Goal: Task Accomplishment & Management: Complete application form

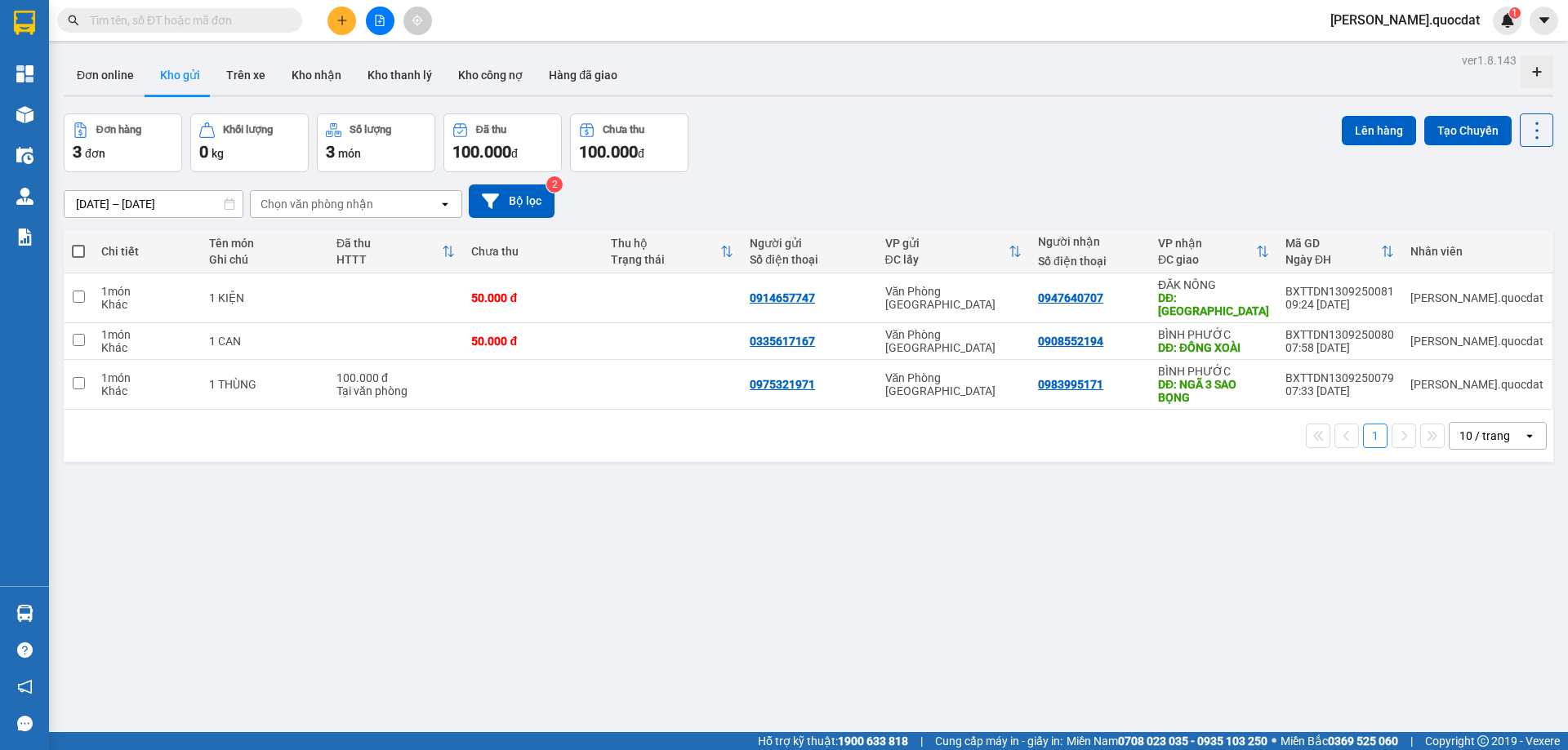
click at [348, 21] on button at bounding box center [341, 20] width 29 height 29
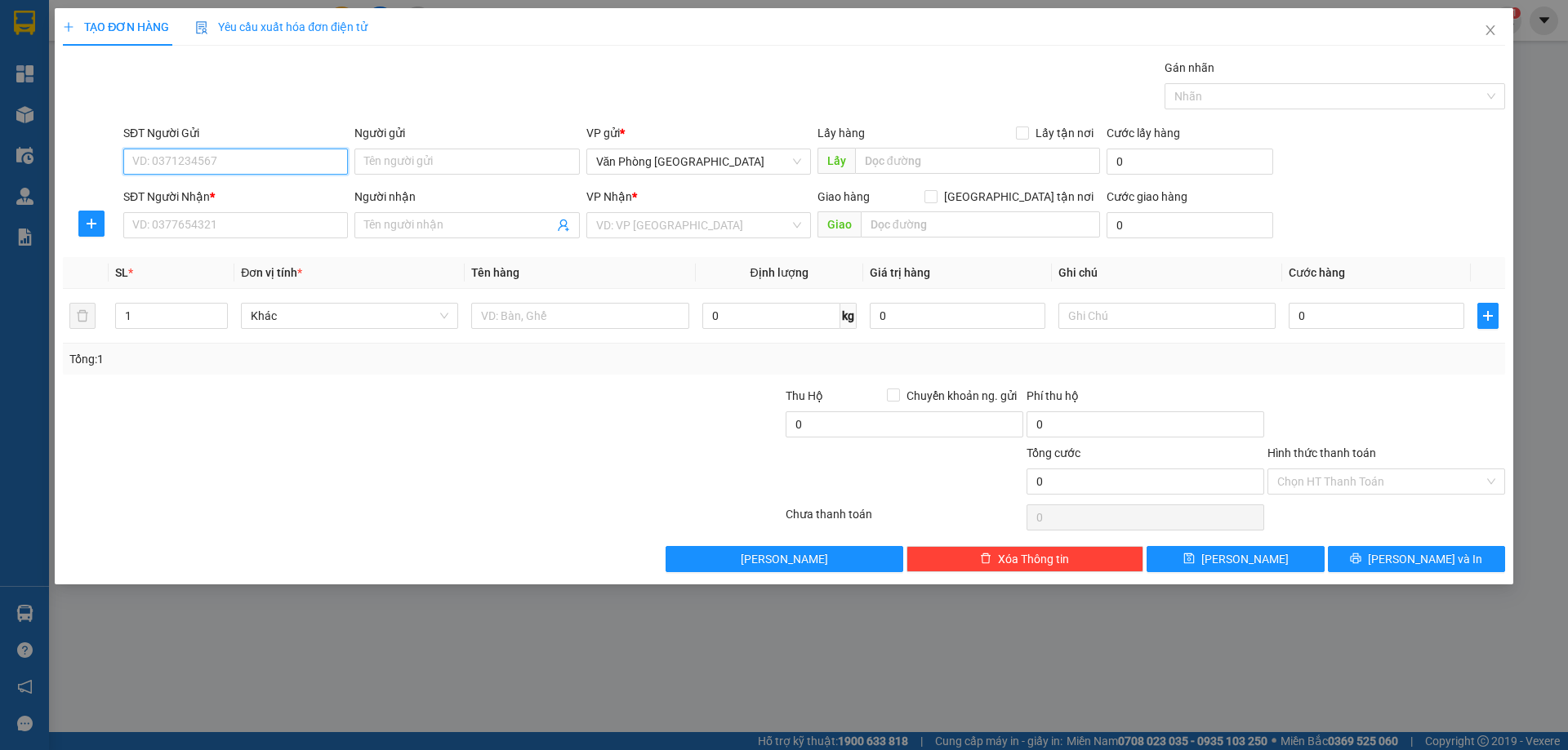
click at [262, 164] on input "SĐT Người Gửi" at bounding box center [236, 161] width 225 height 26
type input "0"
click at [235, 227] on input "SĐT Người Nhận *" at bounding box center [236, 225] width 225 height 26
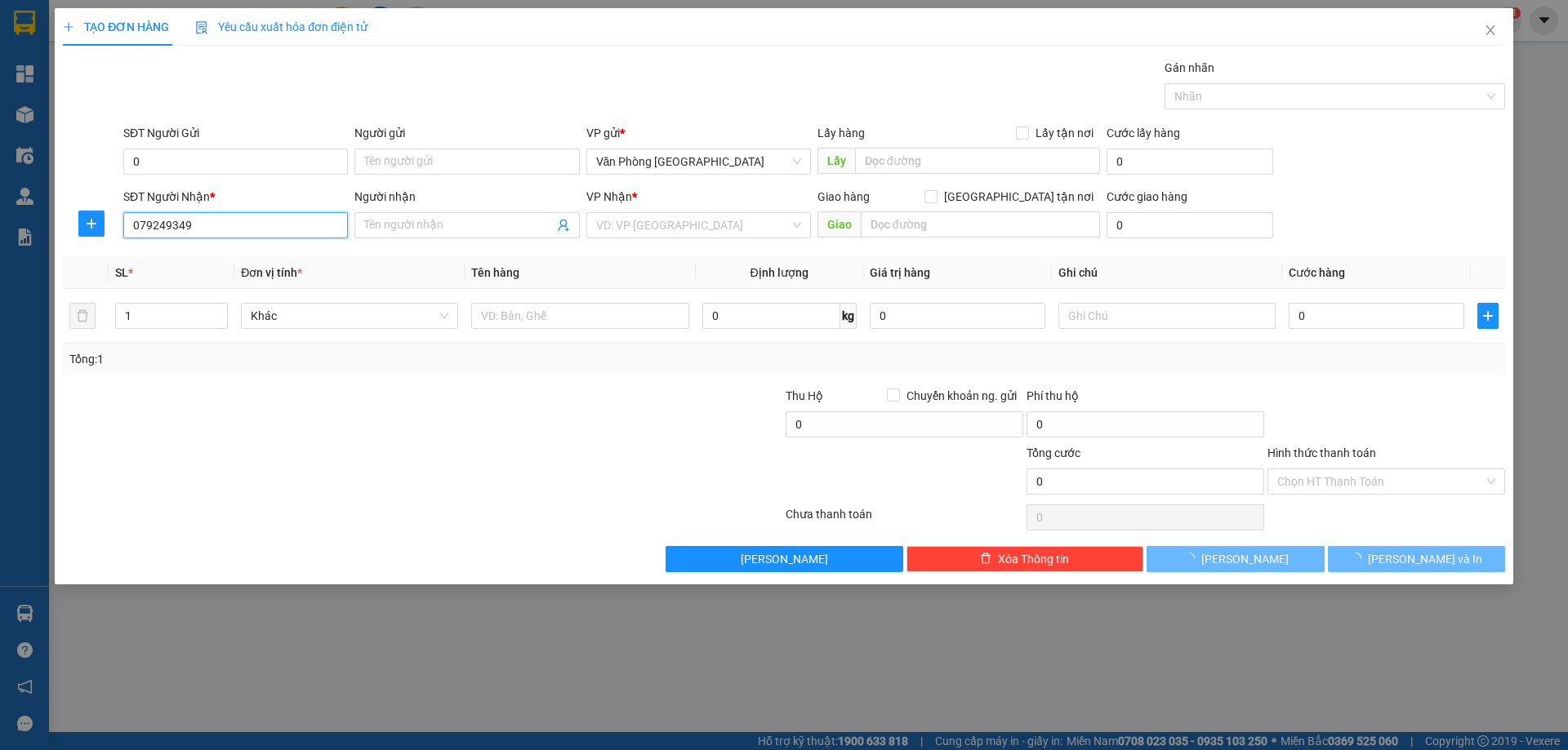
type input "0792493494"
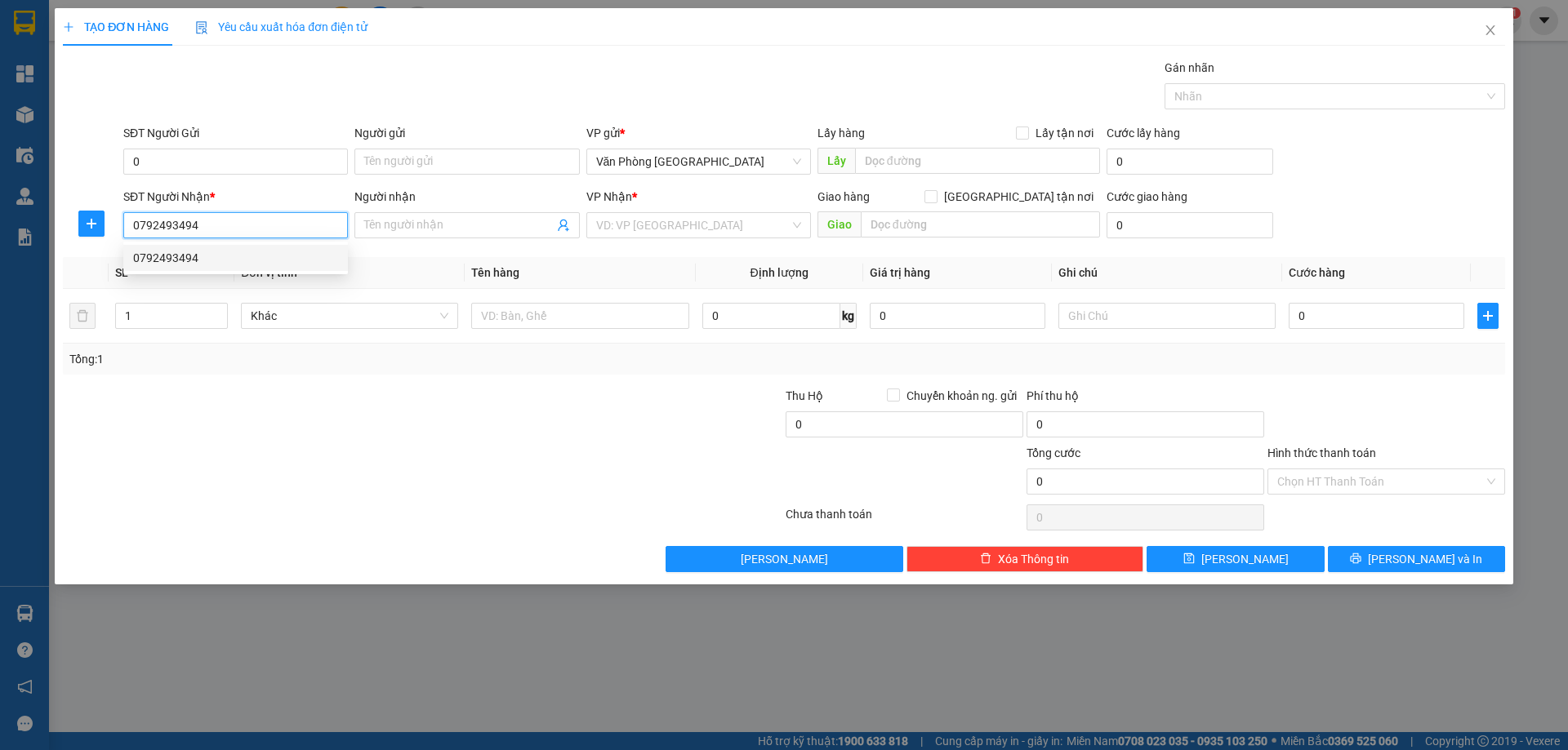
click at [178, 256] on div "0792493494" at bounding box center [235, 257] width 205 height 18
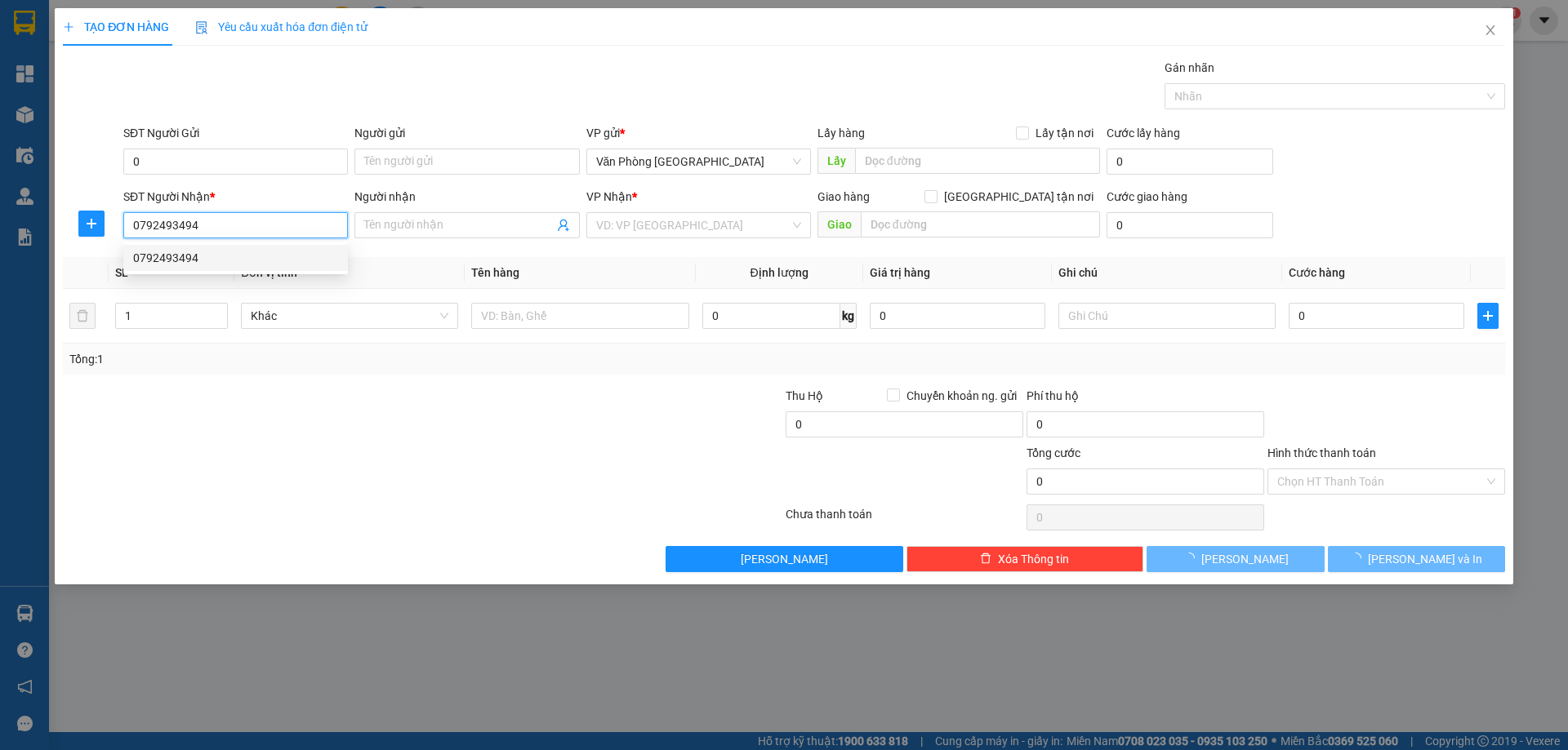
type input "BẾN BUÔN MÊ"
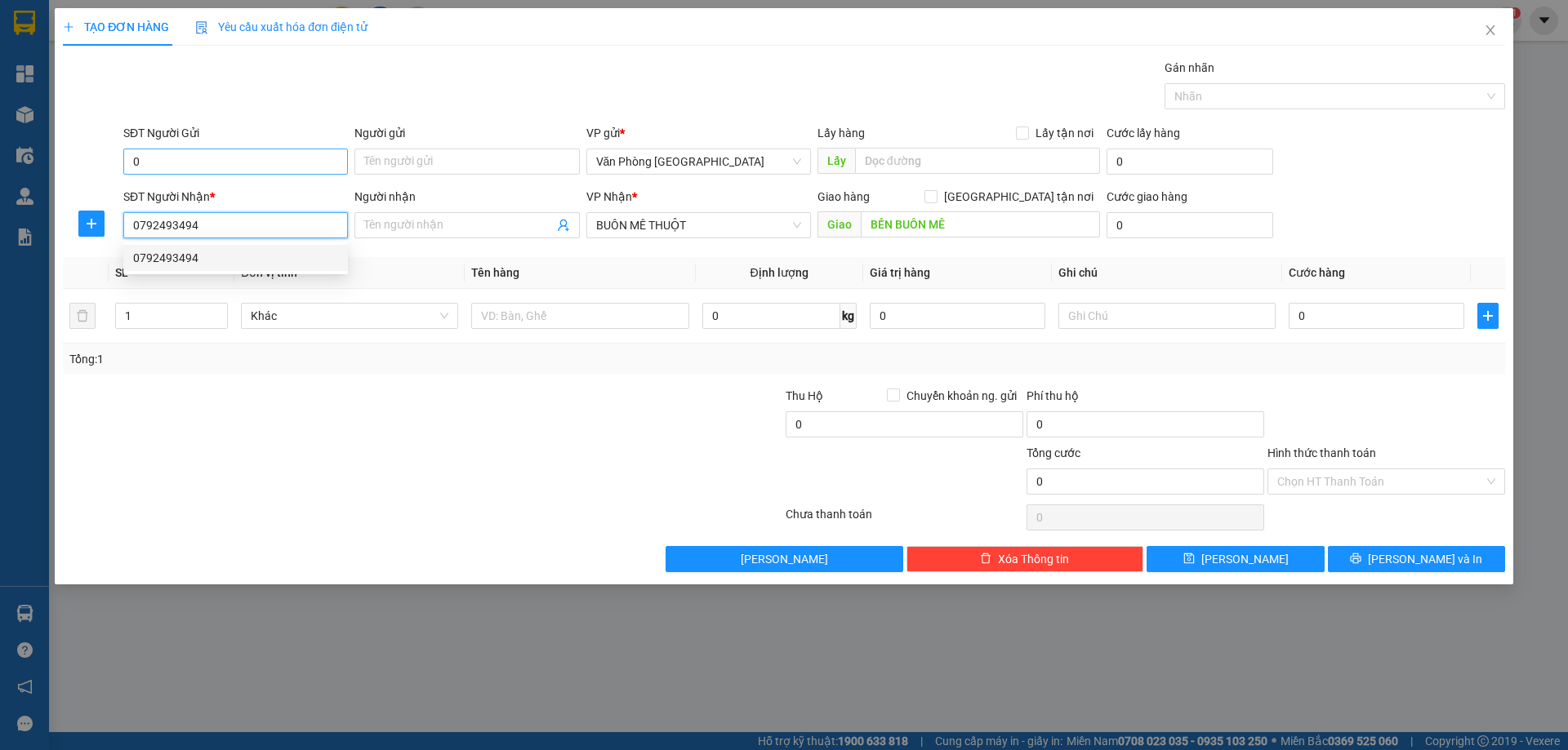
type input "0792493494"
click at [206, 164] on input "0" at bounding box center [236, 161] width 225 height 26
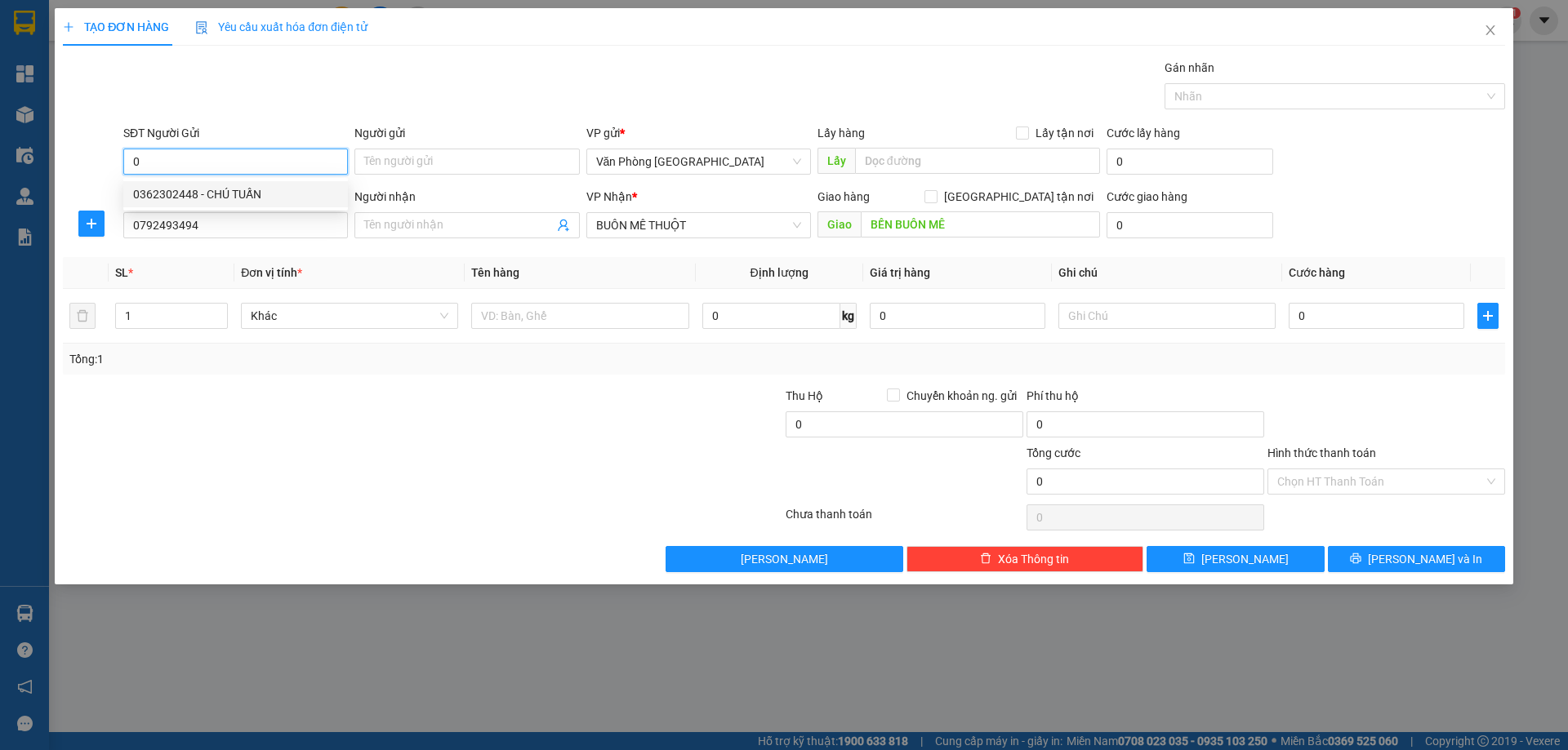
click at [187, 193] on div "0362302448 - CHÚ TUẤN" at bounding box center [235, 193] width 205 height 18
type input "0362302448"
type input "CHÚ TUẤN"
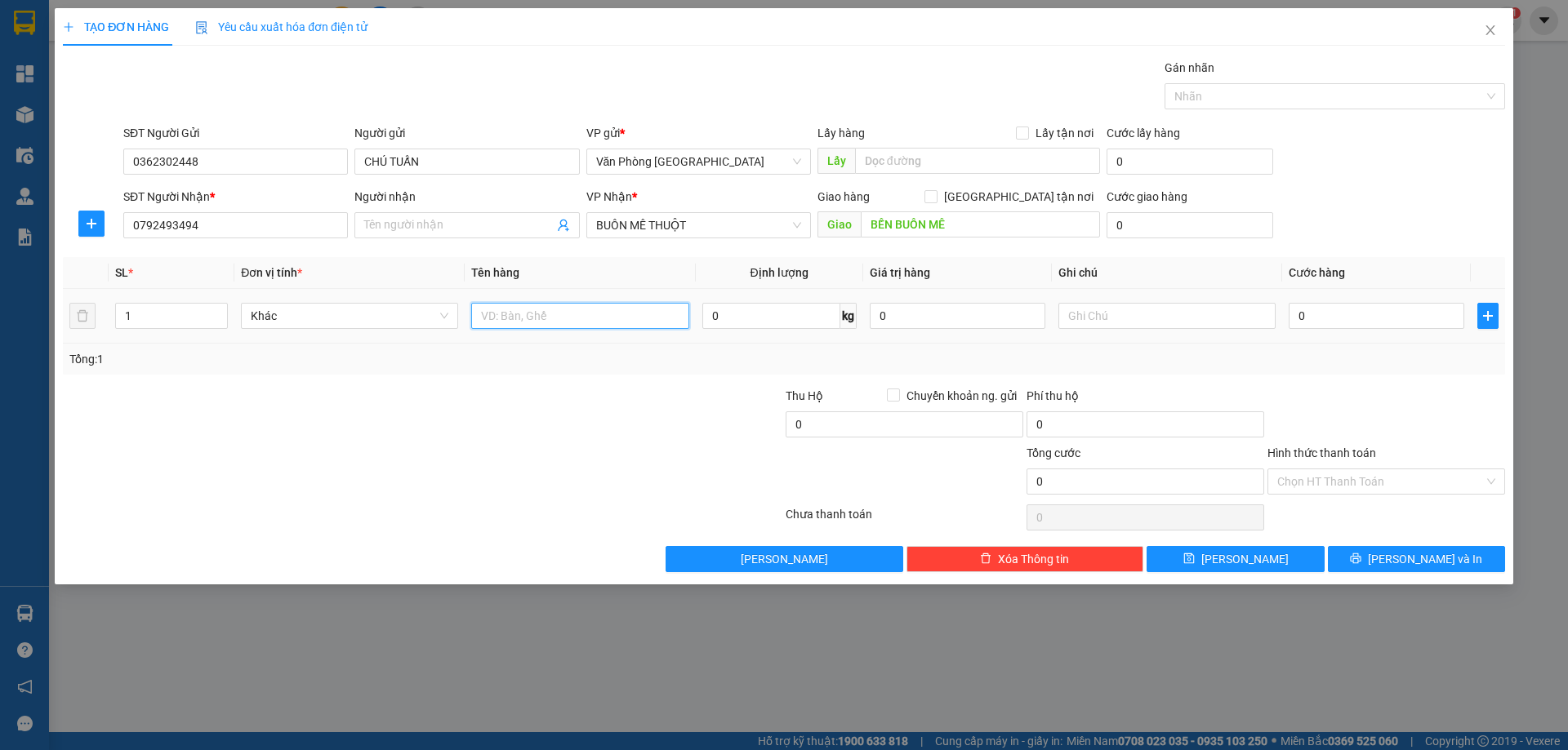
click at [539, 310] on input "text" at bounding box center [580, 316] width 218 height 26
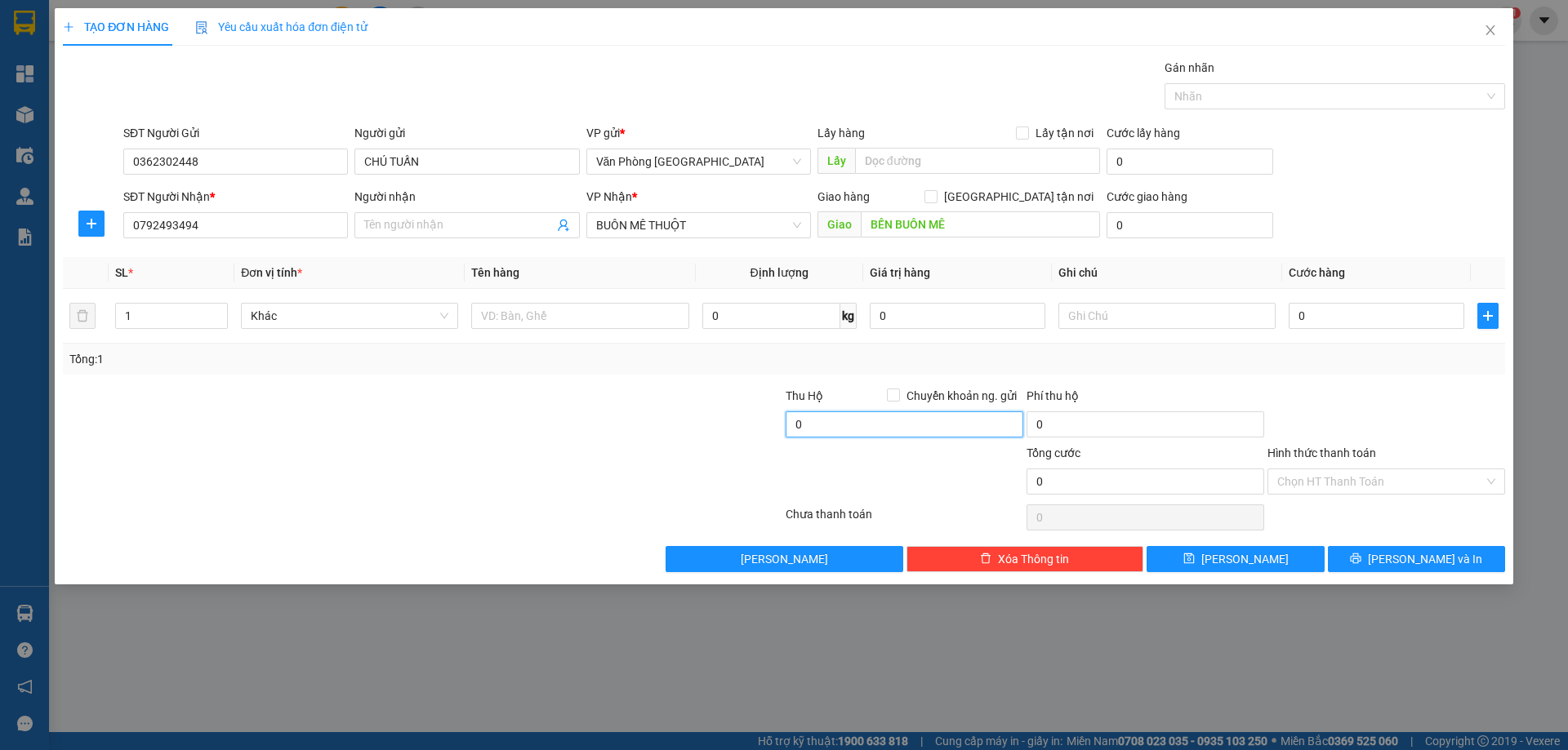
click at [816, 423] on input "0" at bounding box center [904, 425] width 238 height 26
type input "2.800.000"
click at [550, 301] on div at bounding box center [580, 315] width 218 height 32
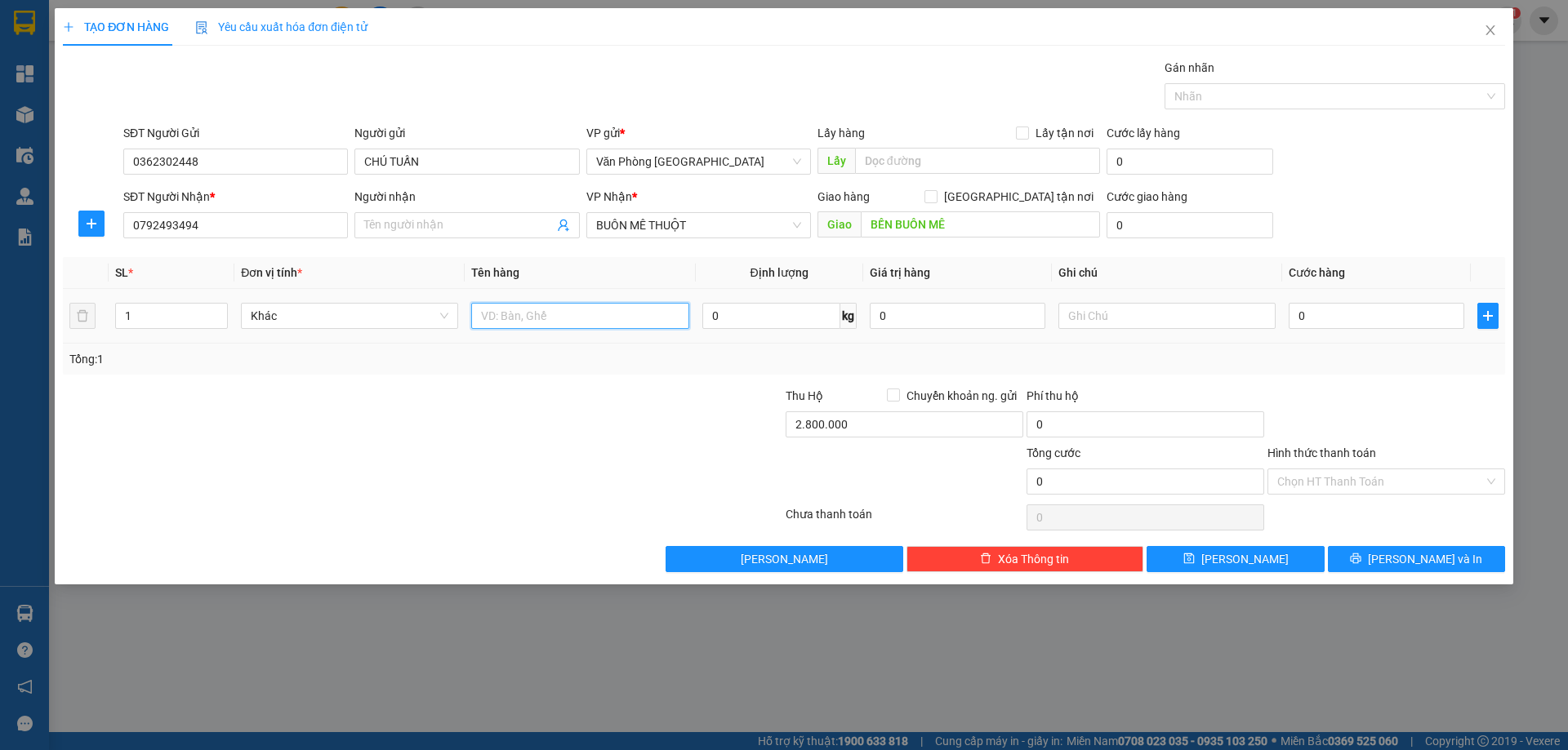
click at [531, 307] on input "text" at bounding box center [580, 316] width 218 height 26
type input "1 HỘP CHIM"
type input "1"
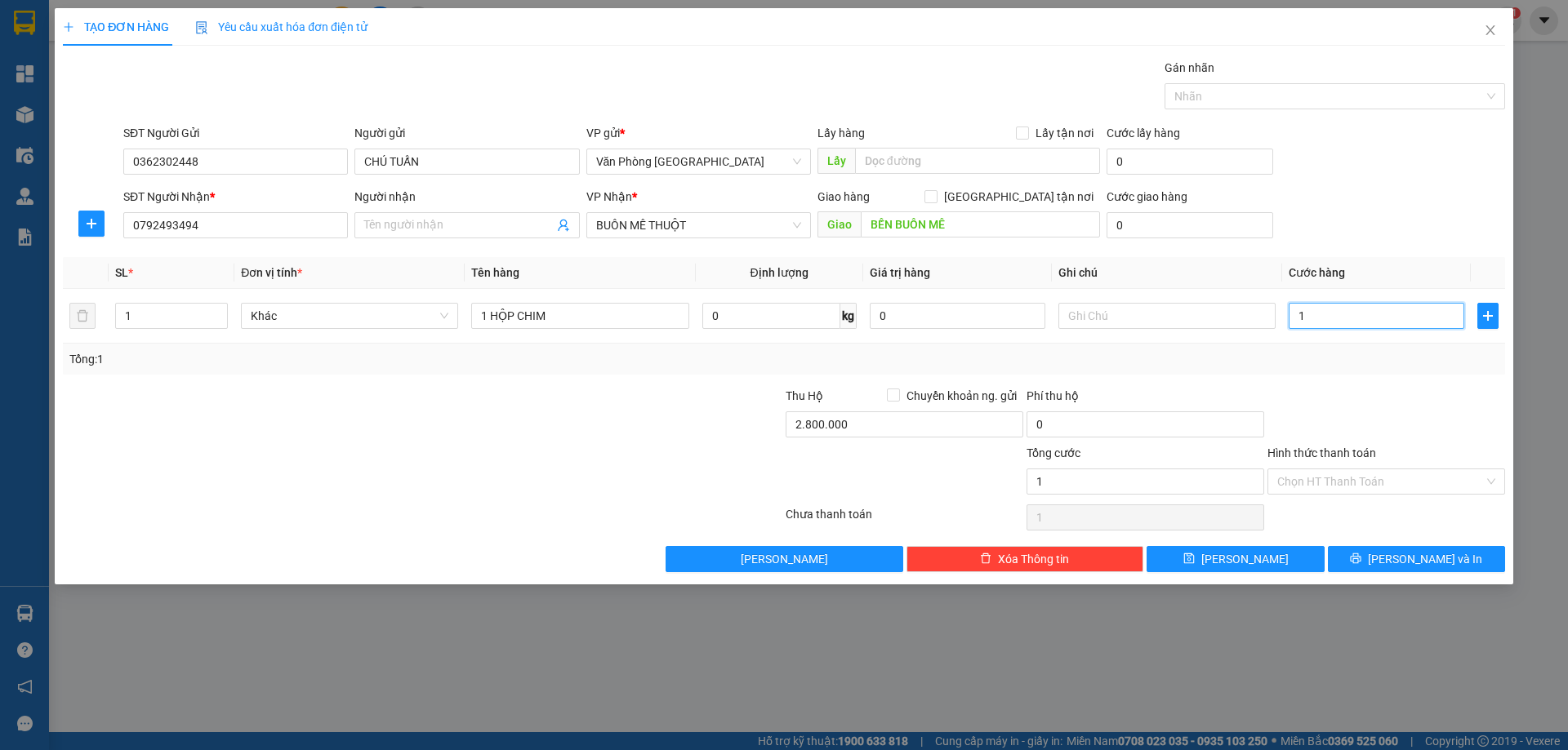
type input "10"
type input "100"
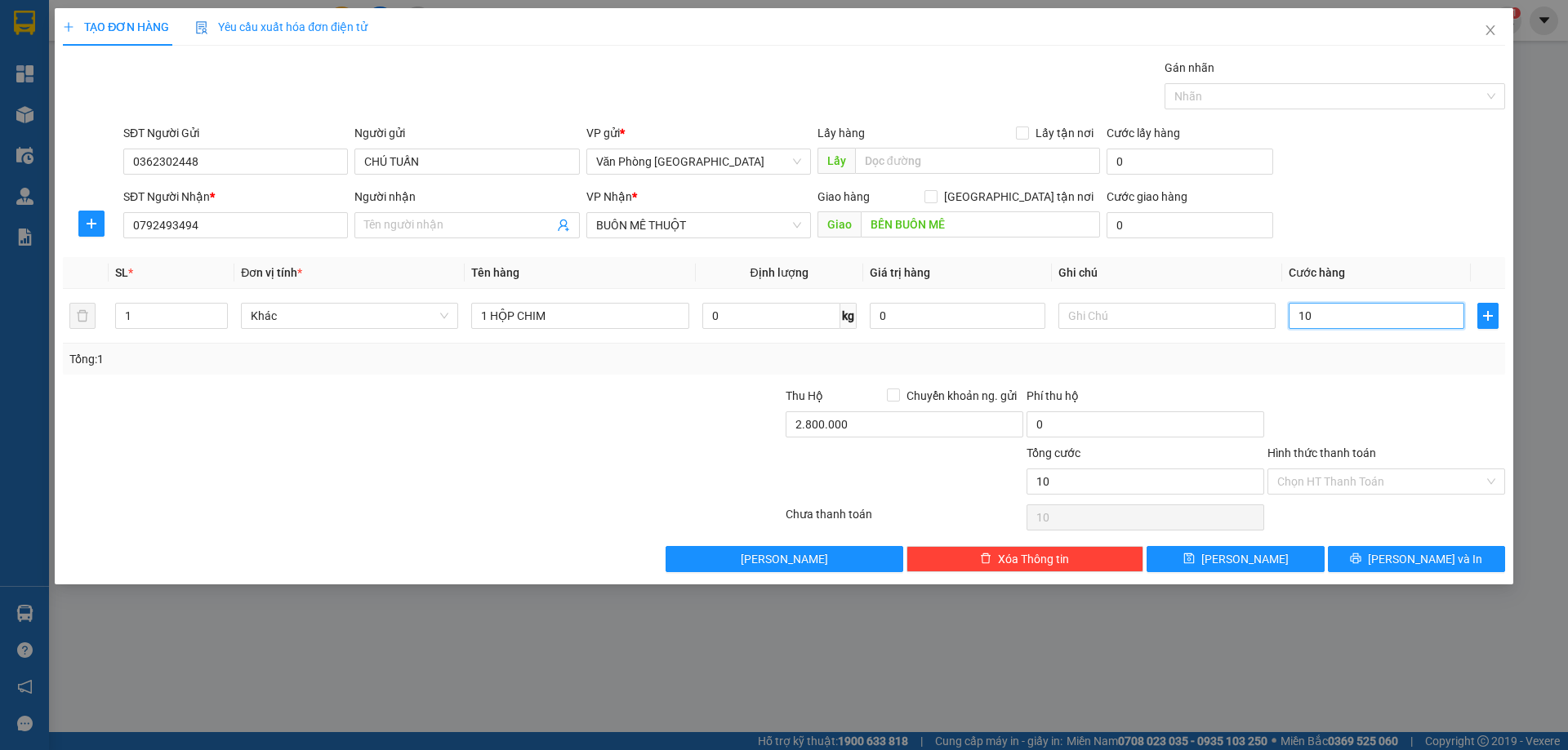
type input "100"
type input "100.000"
click at [1381, 484] on input "Hình thức thanh toán" at bounding box center [1381, 481] width 206 height 25
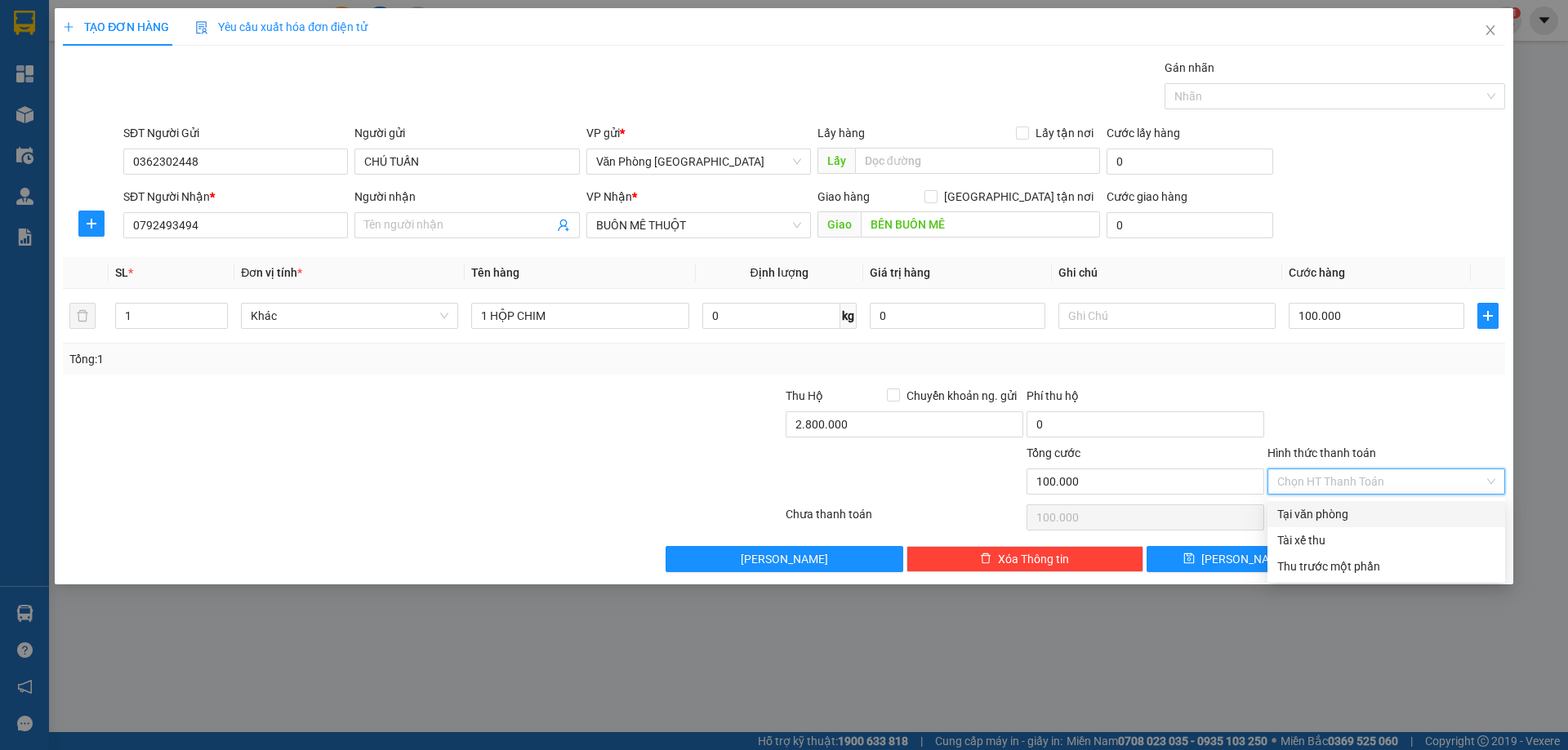
click at [1325, 509] on div "Tại văn phòng" at bounding box center [1386, 513] width 218 height 18
type input "0"
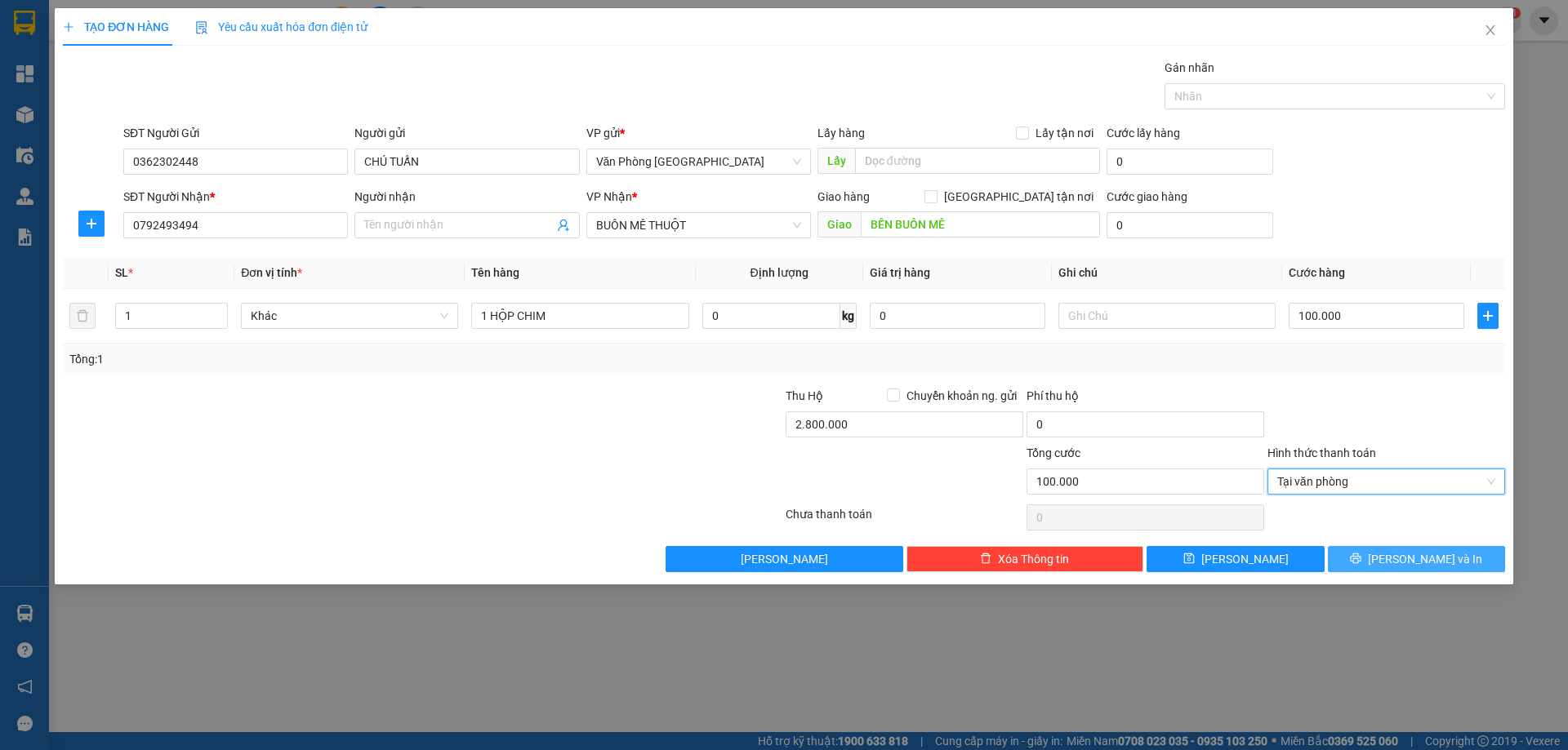
click at [1437, 553] on span "[PERSON_NAME] và In" at bounding box center [1425, 558] width 114 height 18
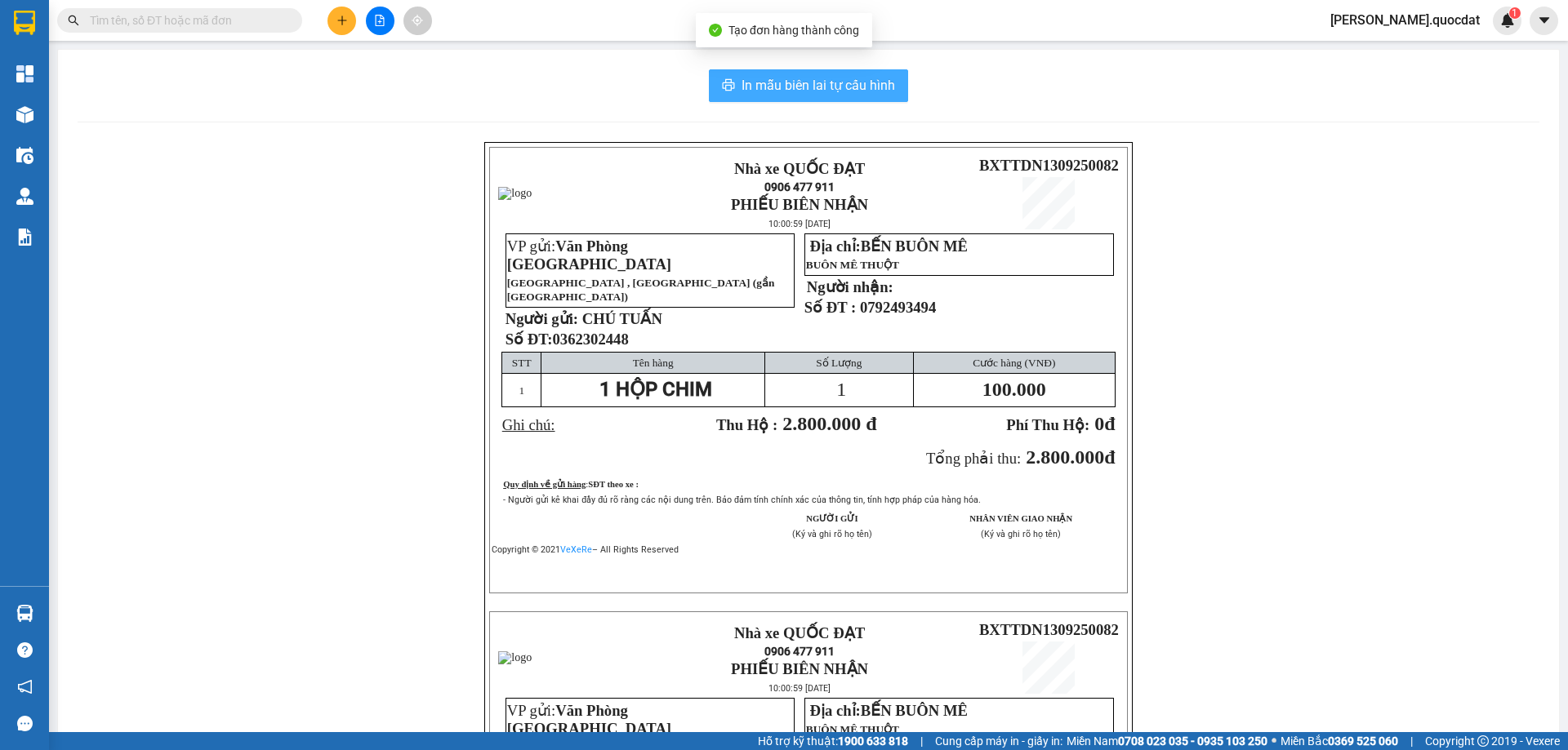
click at [841, 97] on button "In mẫu biên lai tự cấu hình" at bounding box center [808, 85] width 199 height 32
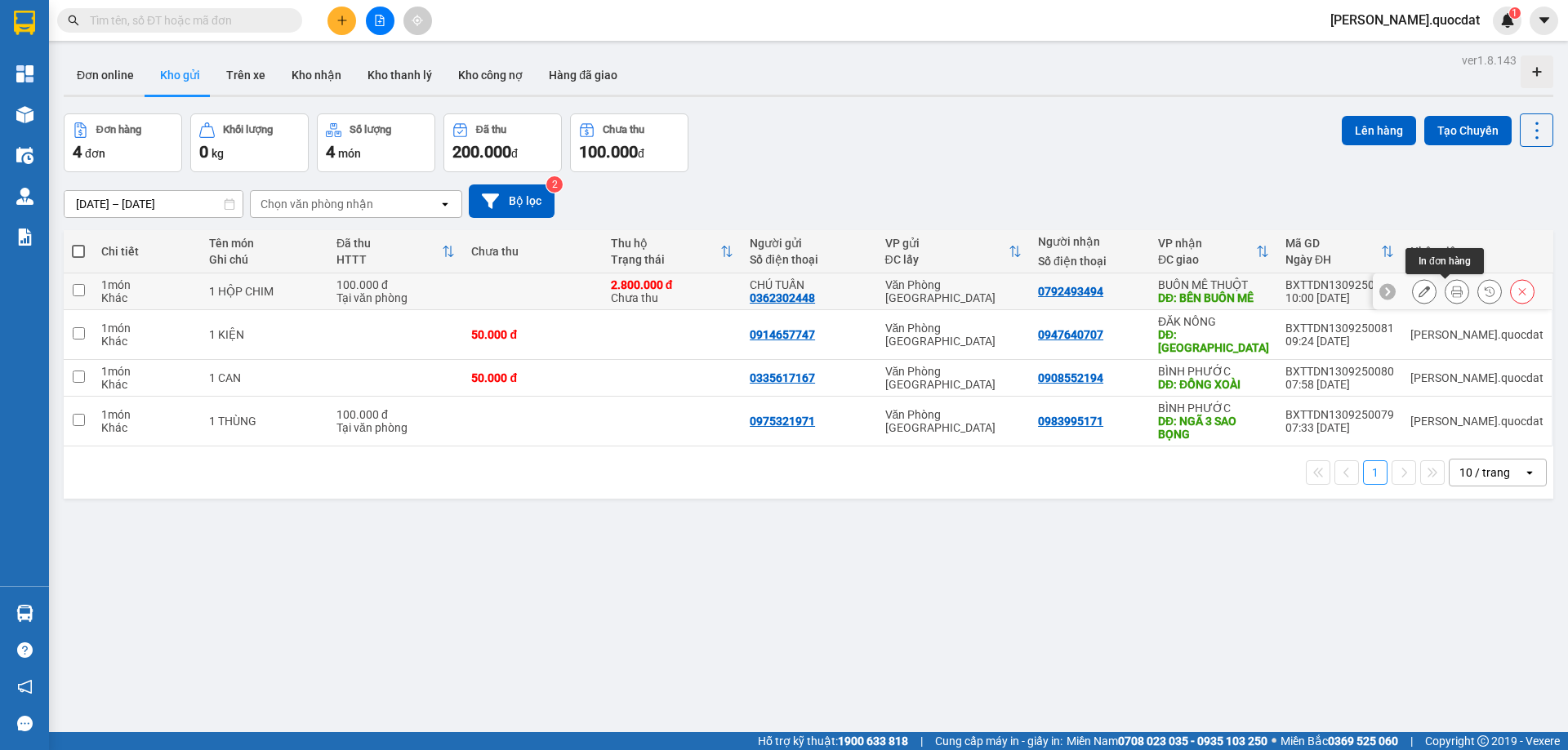
click at [1451, 289] on icon at bounding box center [1456, 291] width 11 height 11
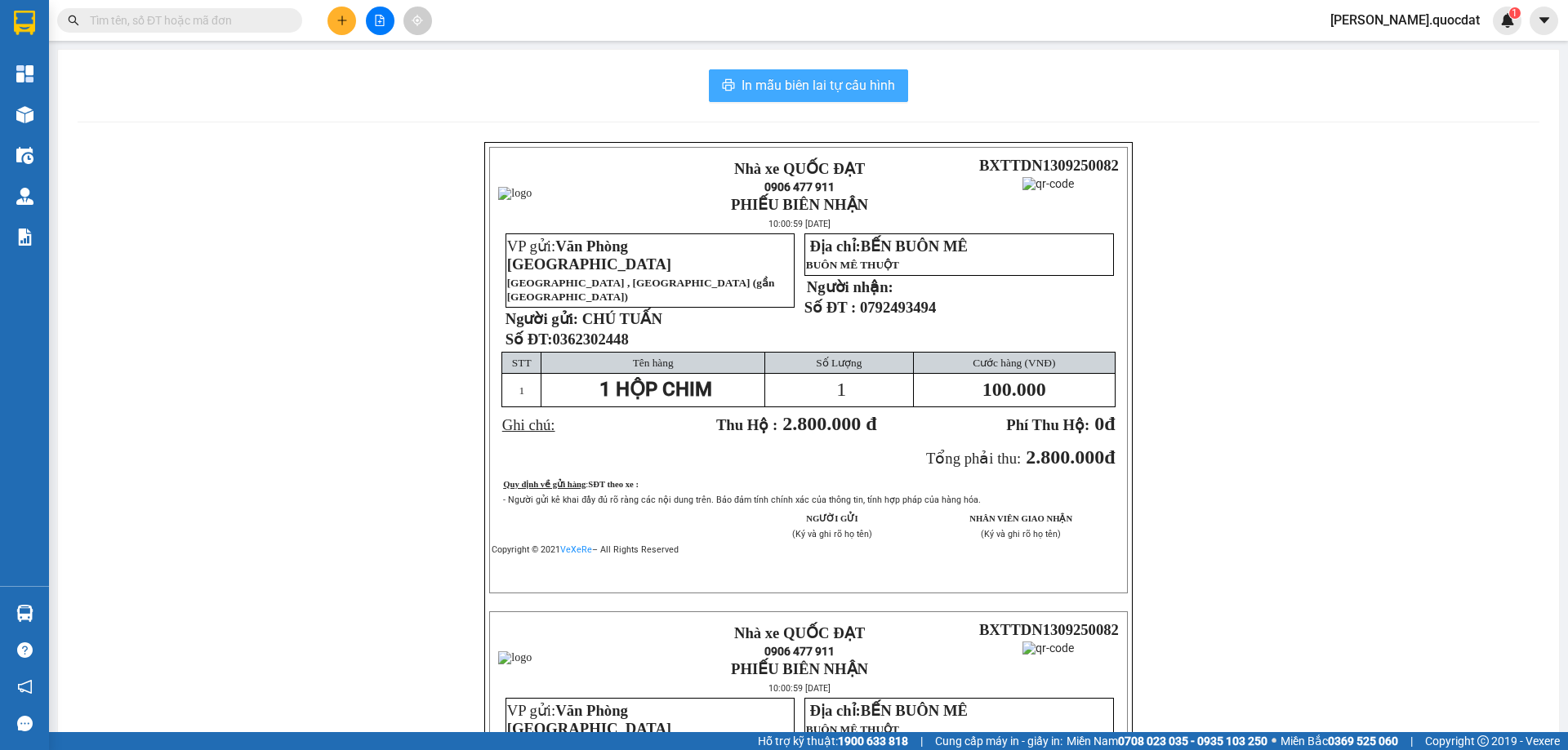
click at [749, 75] on button "In mẫu biên lai tự cấu hình" at bounding box center [808, 85] width 199 height 32
